Goal: Check status

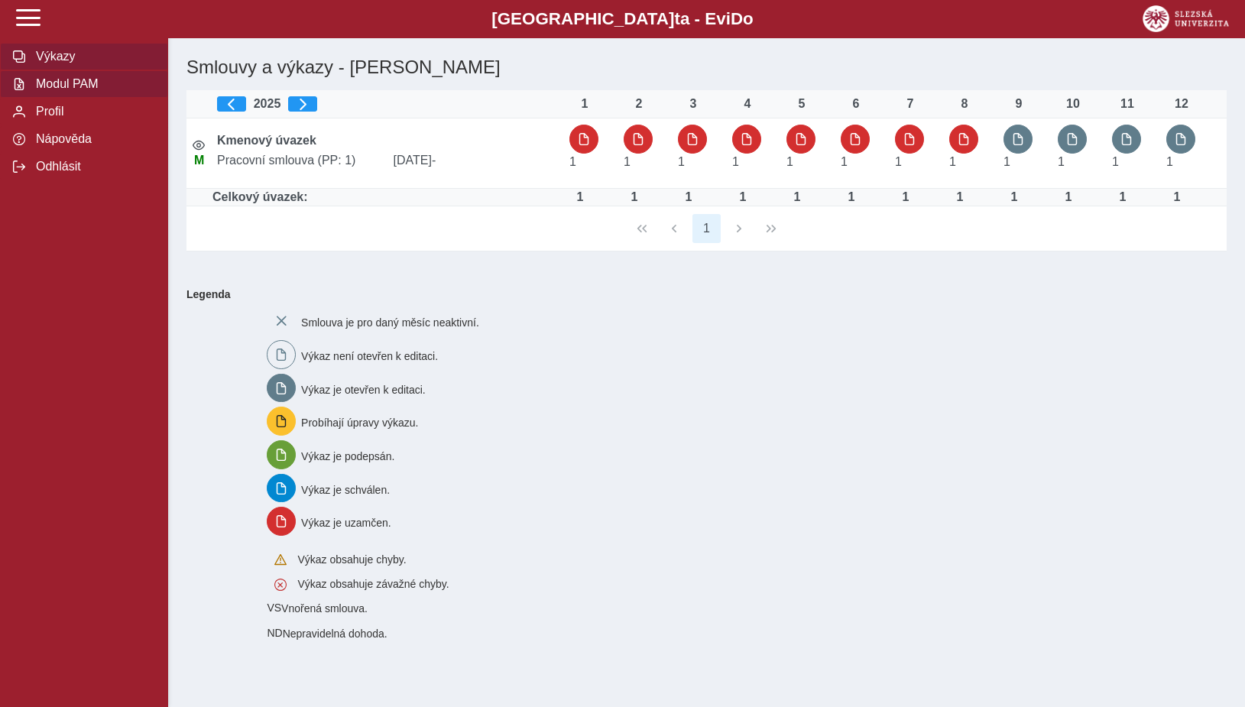
click at [71, 91] on span "Modul PAM" at bounding box center [93, 84] width 124 height 14
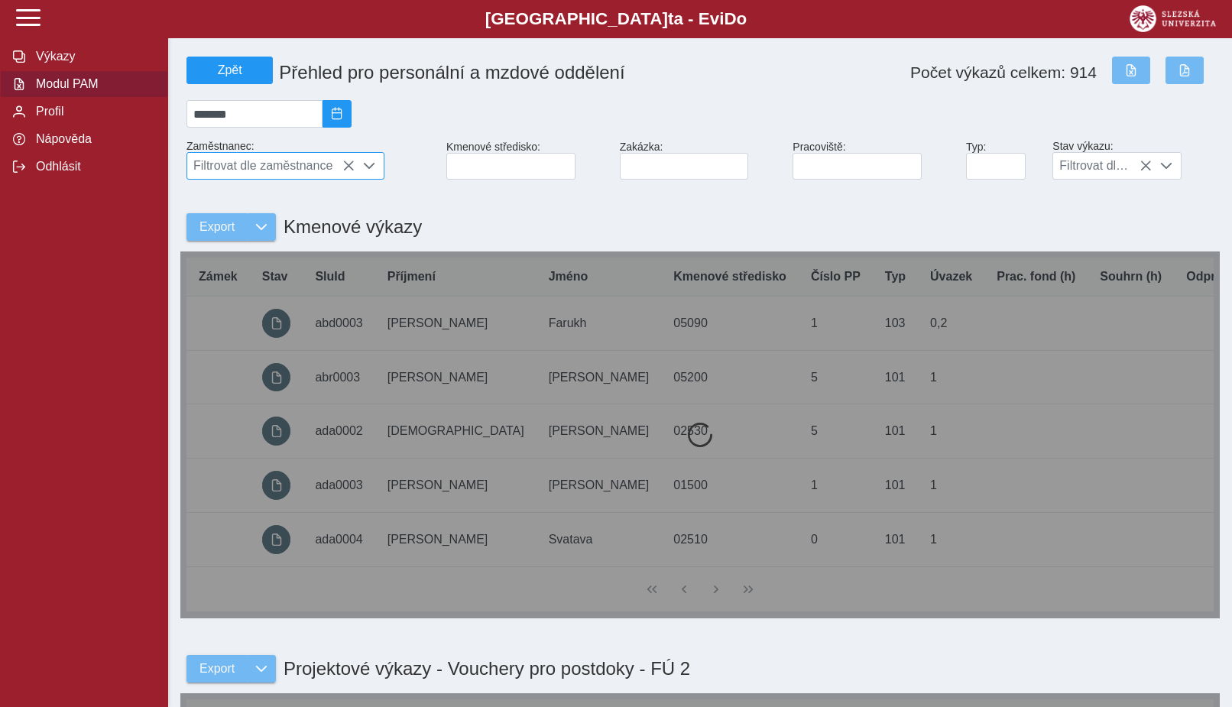
click at [329, 168] on span "Filtrovat dle zaměstnance" at bounding box center [270, 166] width 167 height 26
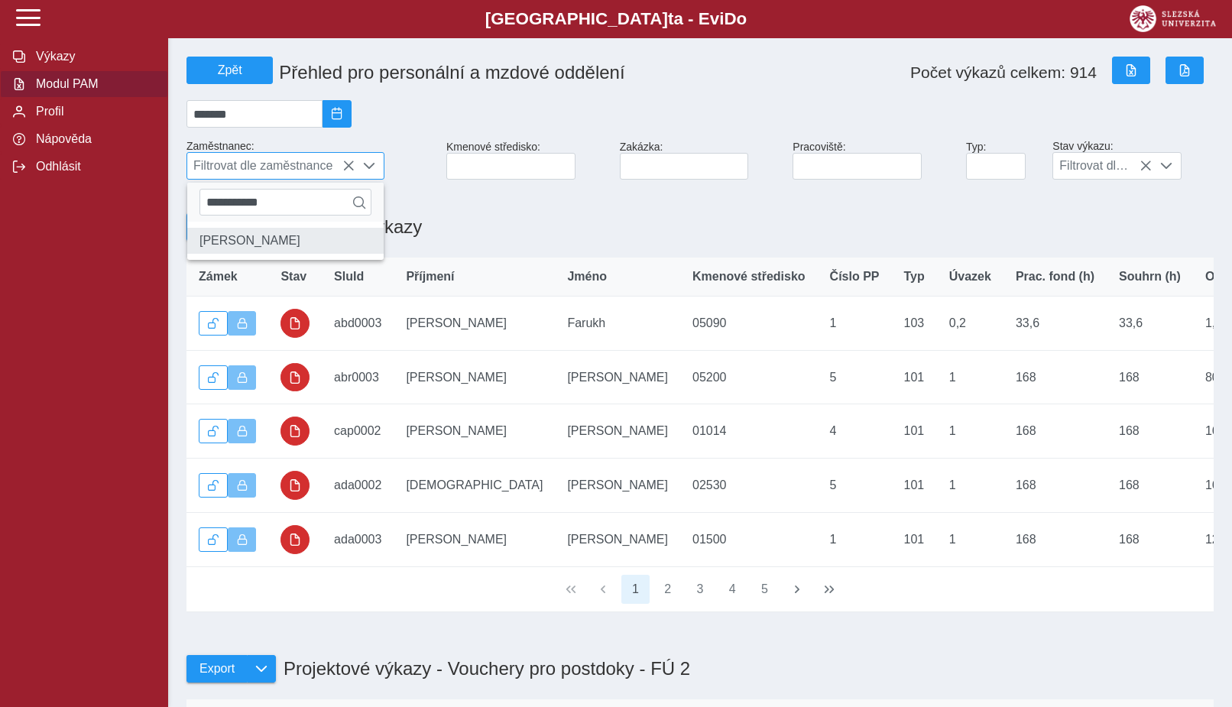
type input "**********"
click at [251, 251] on li "[PERSON_NAME]" at bounding box center [285, 241] width 196 height 26
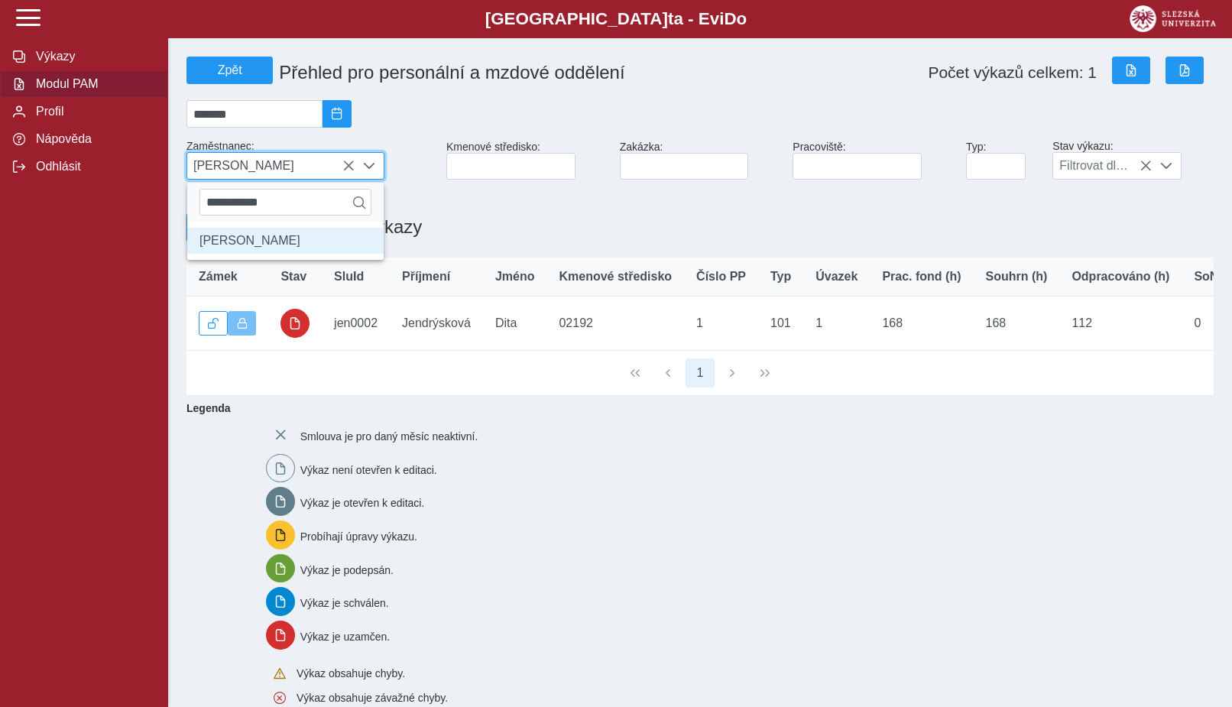
scroll to position [8, 63]
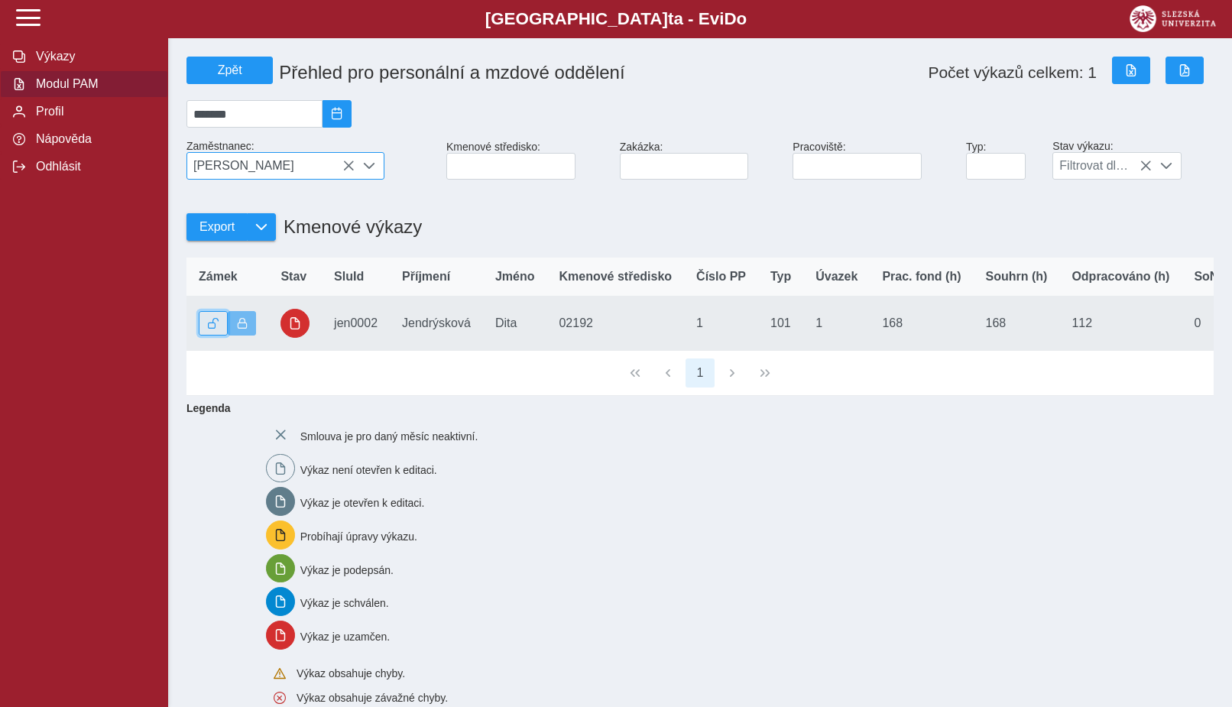
click at [211, 329] on span "button" at bounding box center [213, 323] width 11 height 11
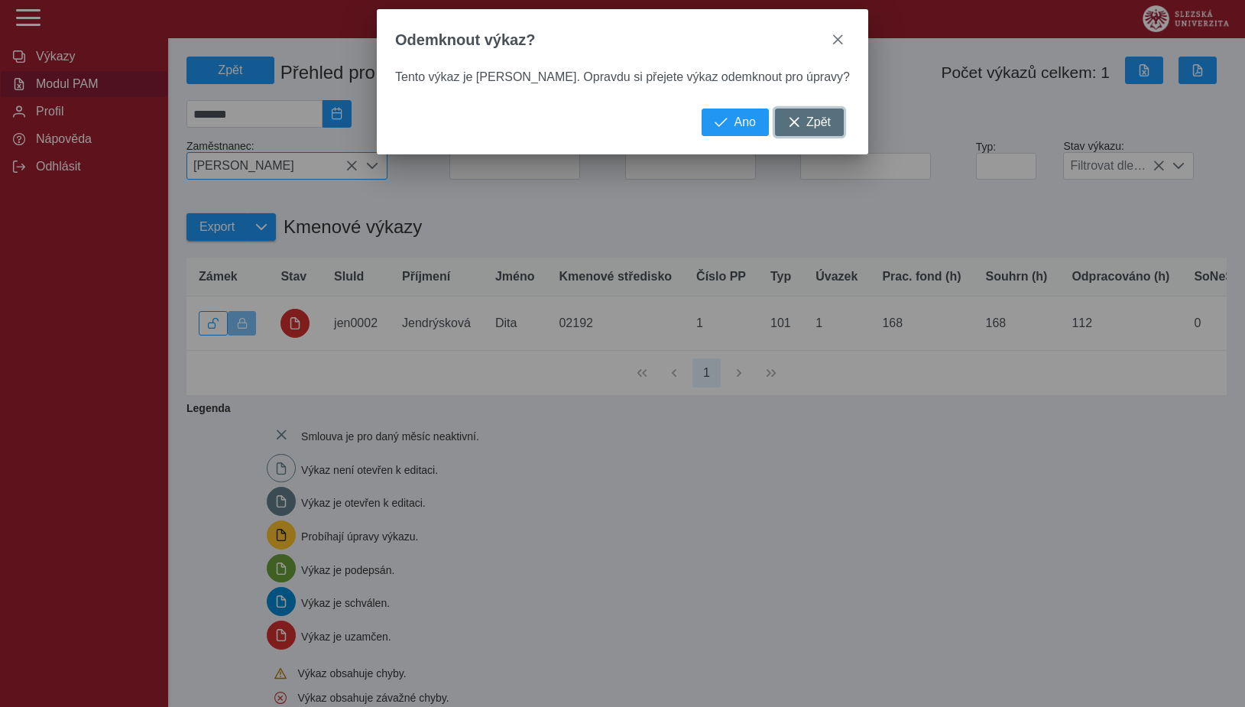
click at [806, 129] on span "Zpět" at bounding box center [818, 122] width 24 height 14
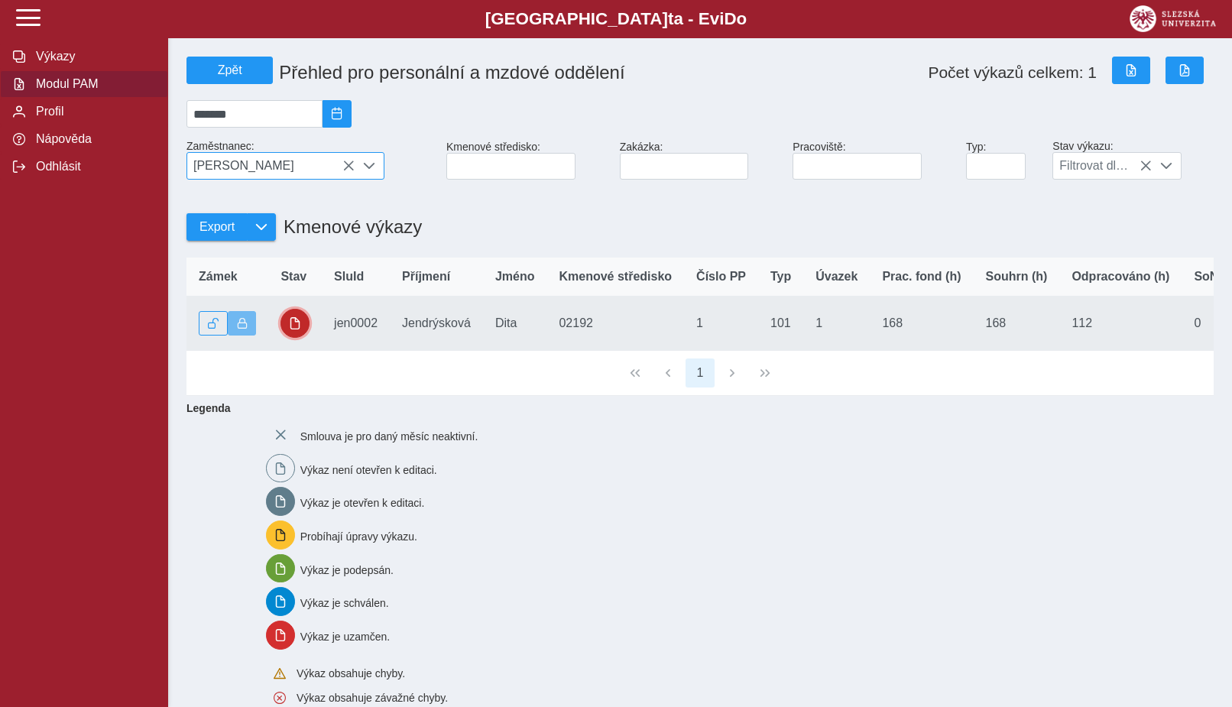
click at [303, 331] on button "button" at bounding box center [295, 323] width 29 height 29
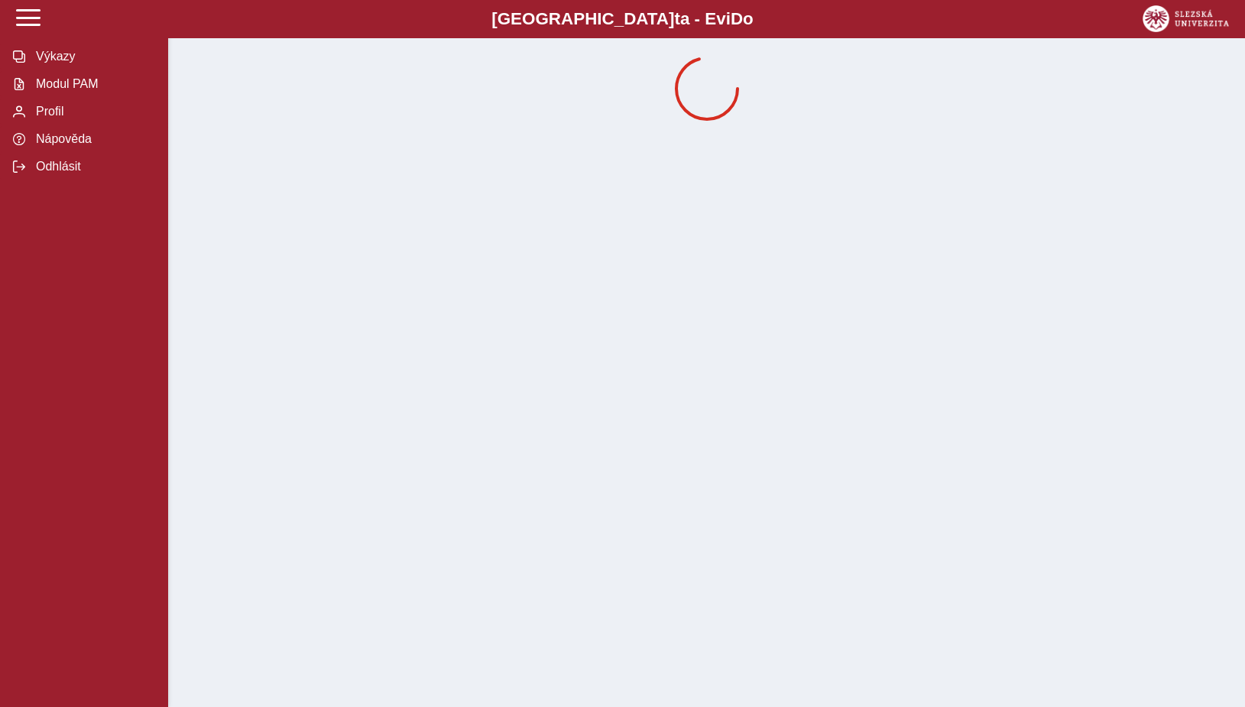
click at [303, 331] on div "Slezská univerzi t a - Evi D o EviDo Výkazy Modul PAM Profil Nápověda Odhlásit" at bounding box center [622, 353] width 1245 height 707
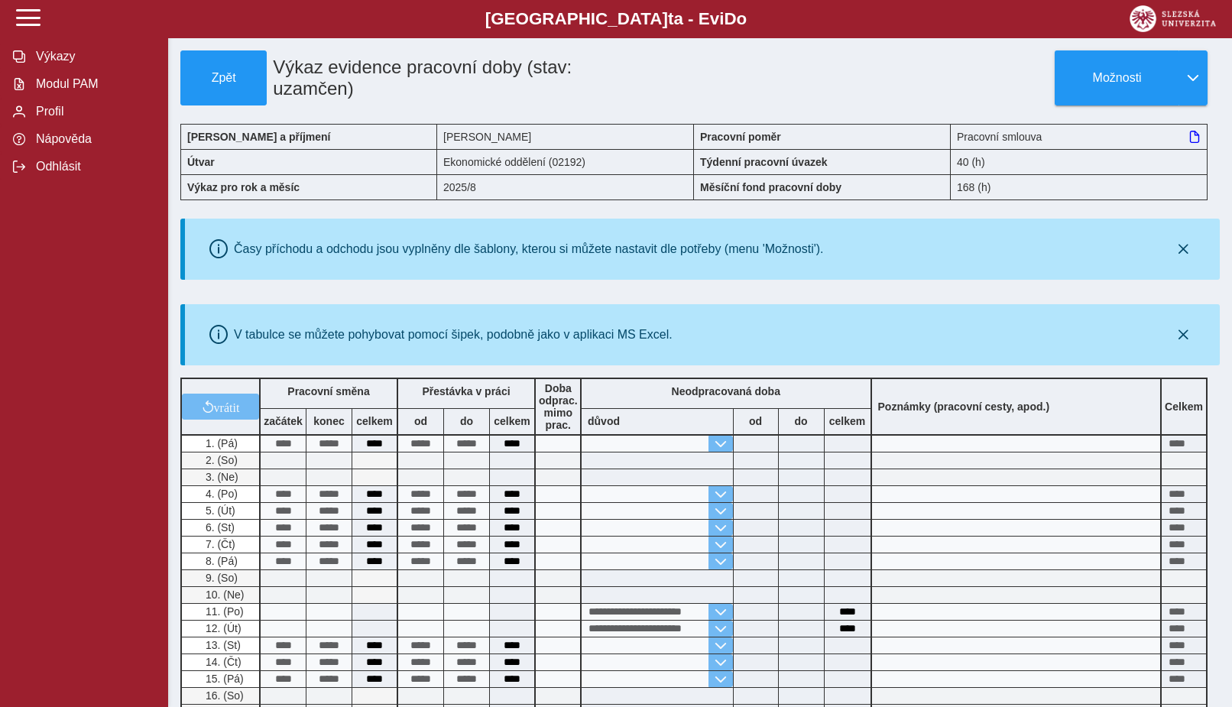
click at [926, 258] on div "Časy příchodu a odchodu jsou vyplněny dle šablony, kterou si můžete nastavit dl…" at bounding box center [702, 249] width 1023 height 49
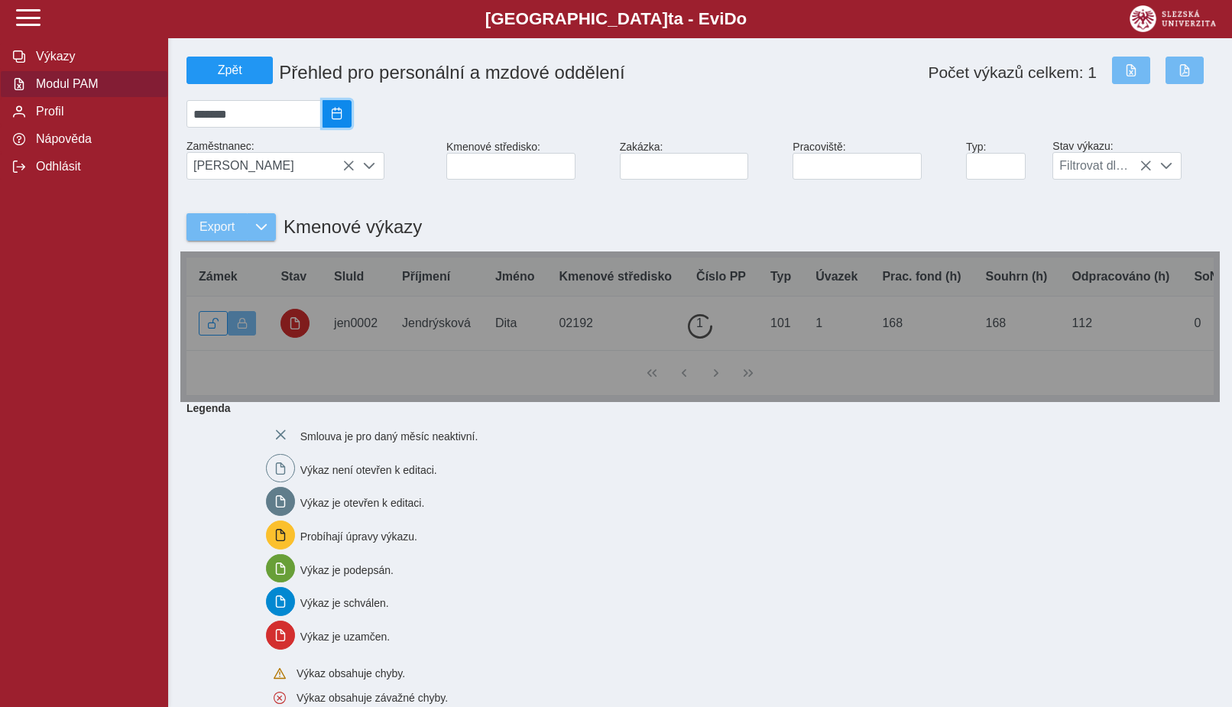
click at [343, 120] on span "2025/08" at bounding box center [337, 114] width 12 height 12
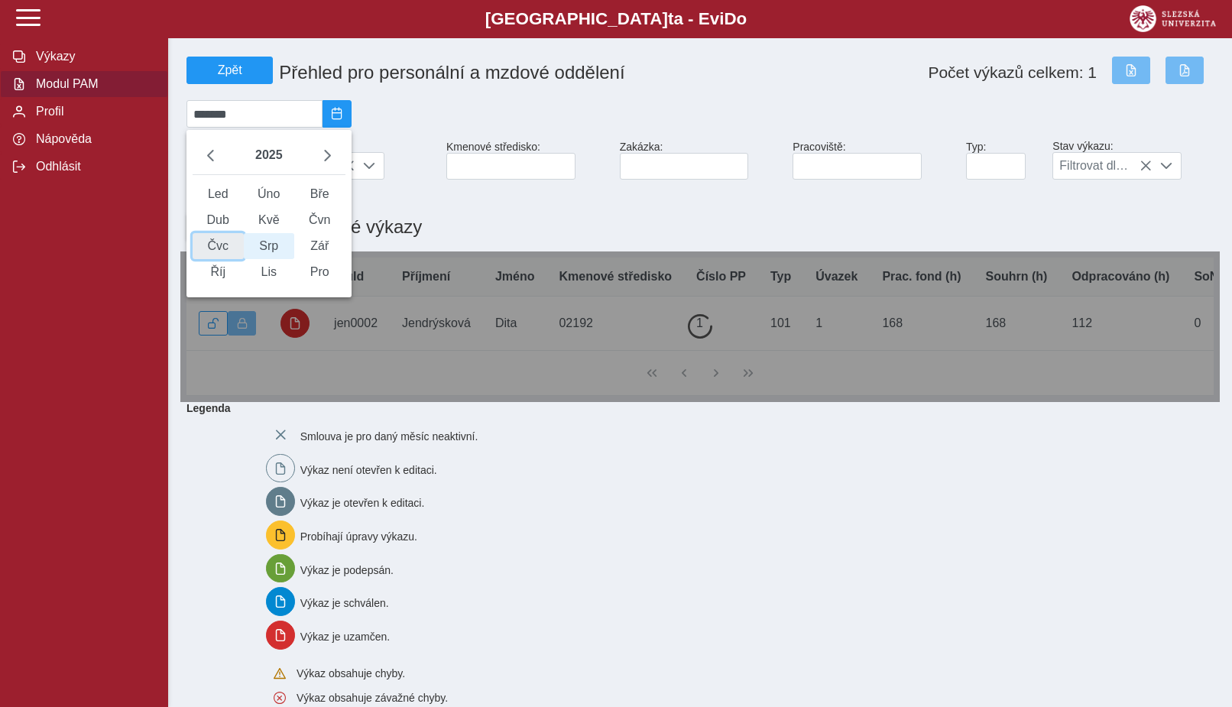
click at [219, 255] on span "Čvc" at bounding box center [218, 246] width 51 height 26
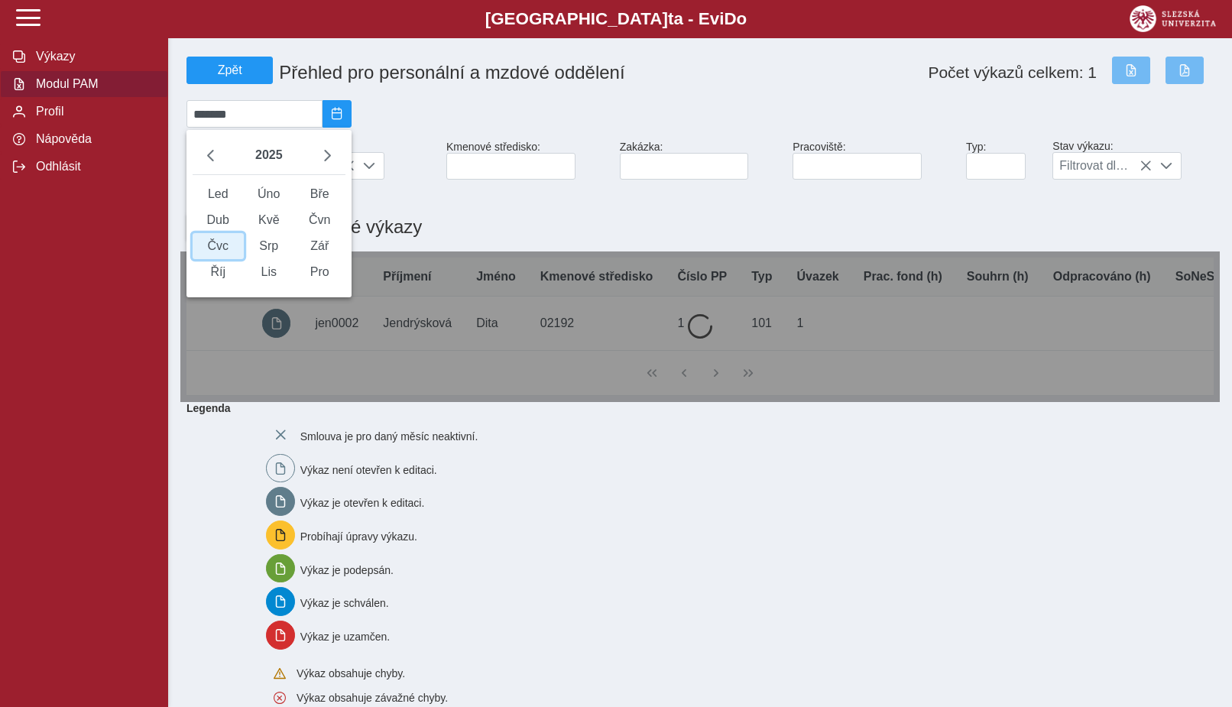
type input "*******"
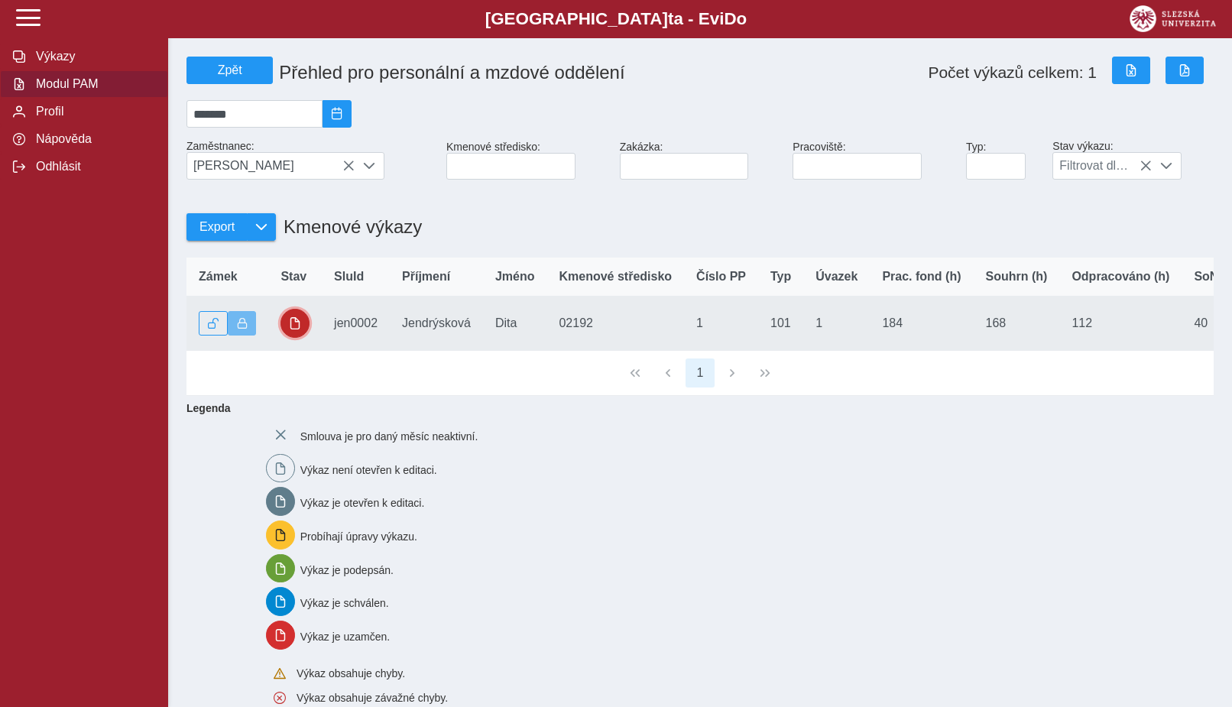
click at [307, 331] on button "button" at bounding box center [295, 323] width 29 height 29
